Goal: Transaction & Acquisition: Purchase product/service

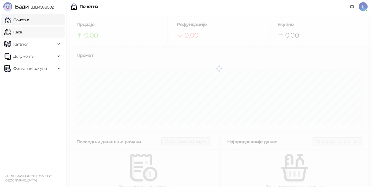
click at [18, 33] on link "Каса" at bounding box center [12, 31] width 17 height 11
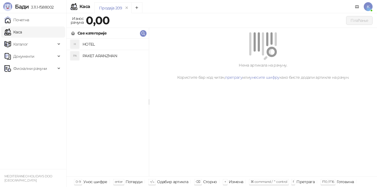
click at [95, 55] on h4 "PAKET ARANZMAN" at bounding box center [113, 55] width 62 height 9
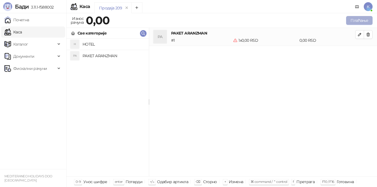
click at [354, 21] on button "Плаћање" at bounding box center [359, 20] width 26 height 9
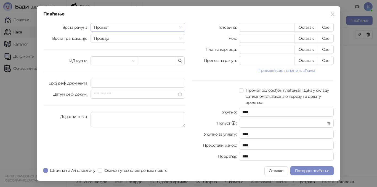
click at [135, 29] on span "Промет" at bounding box center [138, 27] width 88 height 8
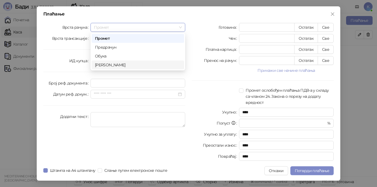
click at [119, 66] on div "[PERSON_NAME]" at bounding box center [138, 65] width 86 height 6
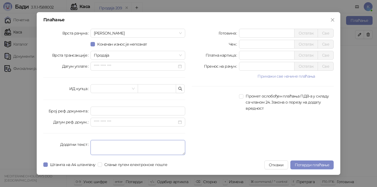
click at [100, 147] on textarea "Додатни текст" at bounding box center [137, 147] width 95 height 15
type textarea "*********"
drag, startPoint x: 246, startPoint y: 56, endPoint x: 209, endPoint y: 55, distance: 36.4
click at [209, 55] on div "Платна картица * Остатак Све" at bounding box center [263, 55] width 142 height 9
type input "*****"
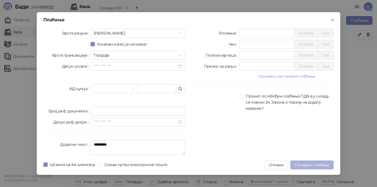
click at [308, 164] on span "Потврди плаћање" at bounding box center [311, 164] width 34 height 5
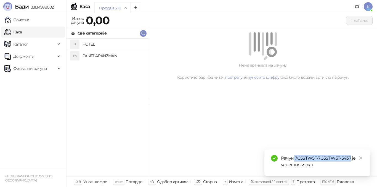
drag, startPoint x: 294, startPoint y: 158, endPoint x: 351, endPoint y: 157, distance: 56.8
click at [351, 157] on div "Рачун 7G5STW5T-7G5STW5T-5437 је успешно издат" at bounding box center [322, 161] width 83 height 13
copy div "7G5STW5T-7G5STW5T-5437"
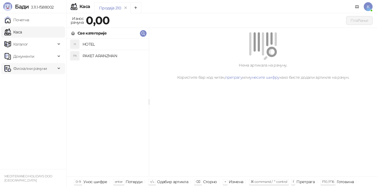
click at [24, 69] on span "Фискални рачуни" at bounding box center [30, 68] width 34 height 11
click at [27, 82] on link "Издати рачуни" at bounding box center [25, 80] width 37 height 11
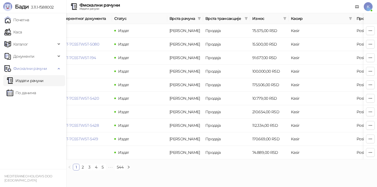
scroll to position [0, 186]
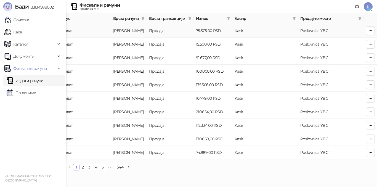
drag, startPoint x: 372, startPoint y: 30, endPoint x: 354, endPoint y: 42, distance: 21.6
click at [372, 31] on button "button" at bounding box center [369, 30] width 9 height 9
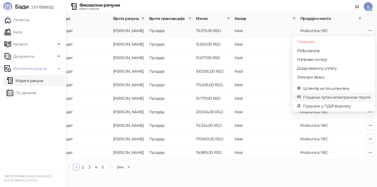
click at [319, 97] on span "Пошаљи путем електронске поште" at bounding box center [336, 97] width 67 height 6
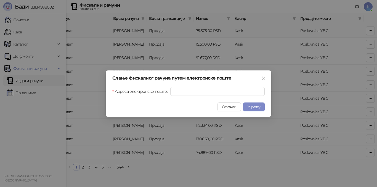
click at [199, 86] on div "Слање фискалног рачуна путем електронске поште [GEOGRAPHIC_DATA] електронске по…" at bounding box center [188, 93] width 165 height 46
click at [173, 93] on input "Адреса електронске поште" at bounding box center [217, 91] width 94 height 9
paste input "**********"
type input "**********"
click at [253, 109] on button "У реду" at bounding box center [253, 106] width 21 height 9
